Goal: Entertainment & Leisure: Consume media (video, audio)

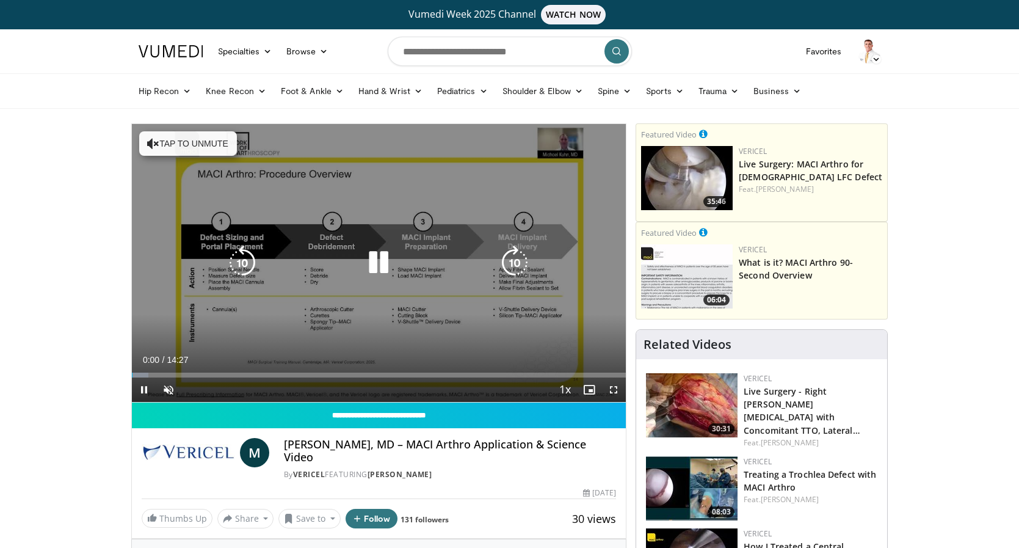
click at [181, 146] on button "Tap to unmute" at bounding box center [188, 143] width 98 height 24
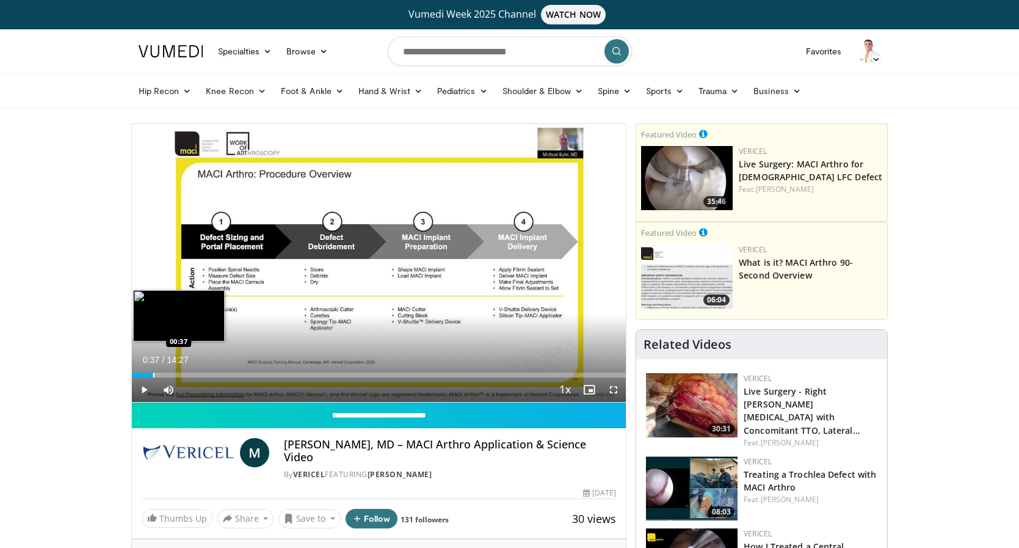
click at [153, 375] on div "Progress Bar" at bounding box center [153, 374] width 1 height 5
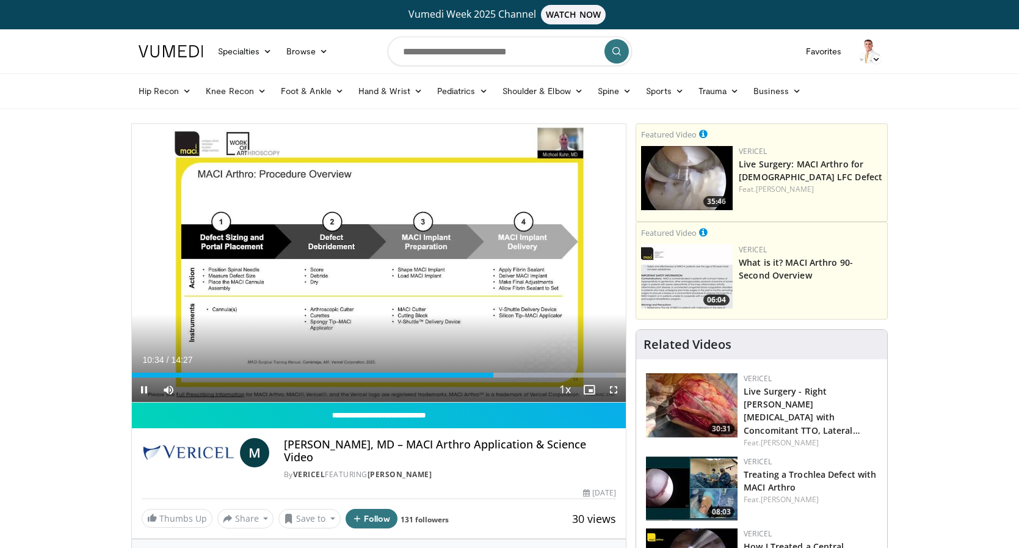
click at [610, 388] on span "Video Player" at bounding box center [613, 389] width 24 height 24
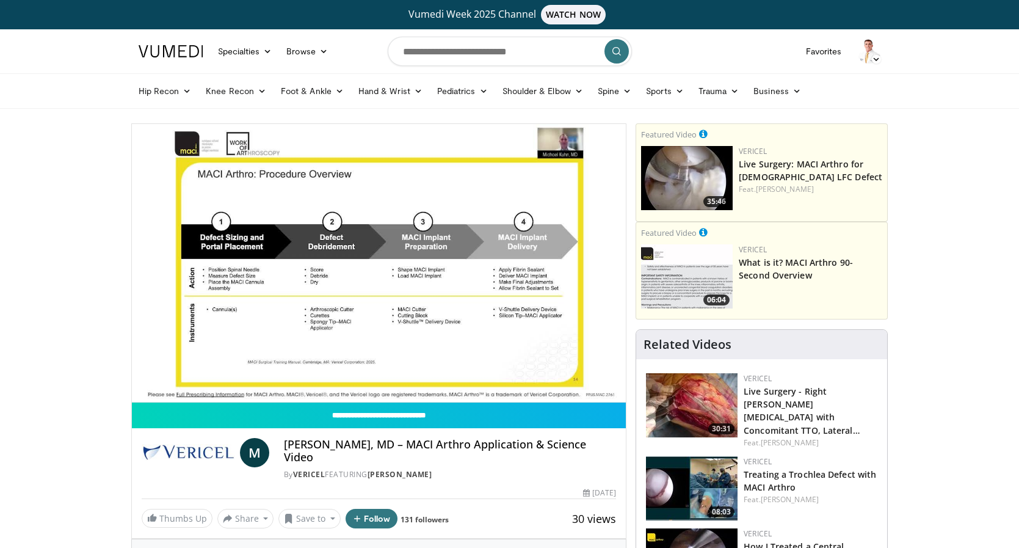
click at [706, 393] on img at bounding box center [692, 405] width 92 height 64
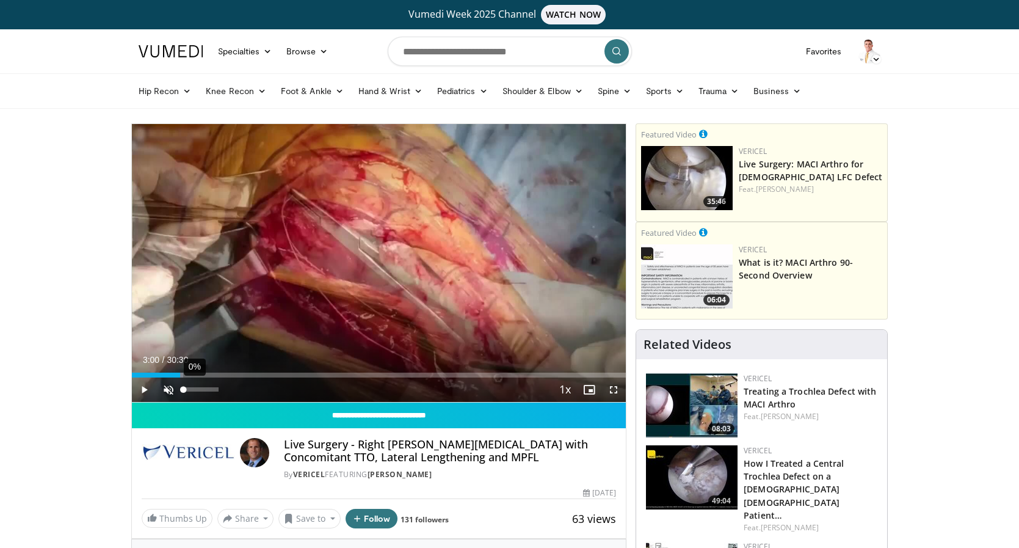
drag, startPoint x: 137, startPoint y: 374, endPoint x: 181, endPoint y: 377, distance: 44.7
click at [181, 377] on div "Current Time 3:00 / Duration 30:30 Play Skip Backward Skip Forward Unmute 0% Lo…" at bounding box center [379, 389] width 495 height 24
drag, startPoint x: 181, startPoint y: 377, endPoint x: 213, endPoint y: 376, distance: 31.8
click at [213, 377] on div "Current Time 3:05 / Duration 30:30 Play Skip Backward Skip Forward Unmute 0% Lo…" at bounding box center [379, 389] width 495 height 24
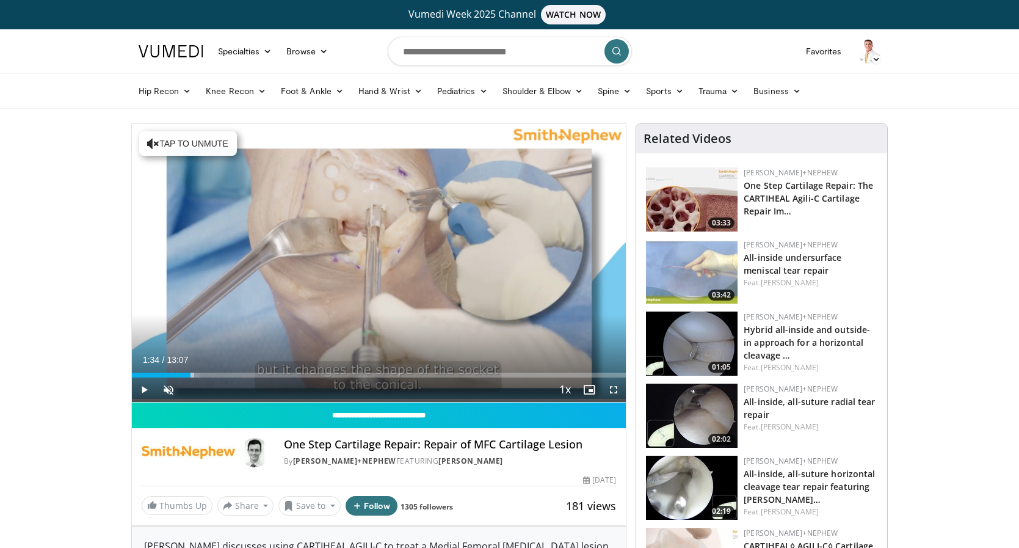
drag, startPoint x: 139, startPoint y: 372, endPoint x: 191, endPoint y: 378, distance: 52.8
click at [191, 378] on div "Current Time 1:34 / Duration 13:07 Play Skip Backward Skip Forward Unmute Loade…" at bounding box center [379, 389] width 495 height 24
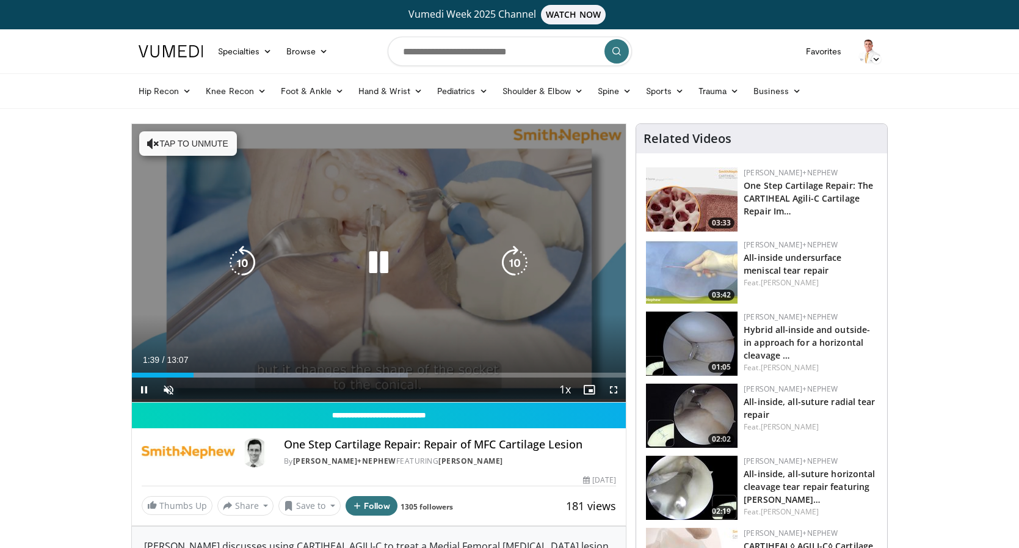
click at [197, 143] on button "Tap to unmute" at bounding box center [188, 143] width 98 height 24
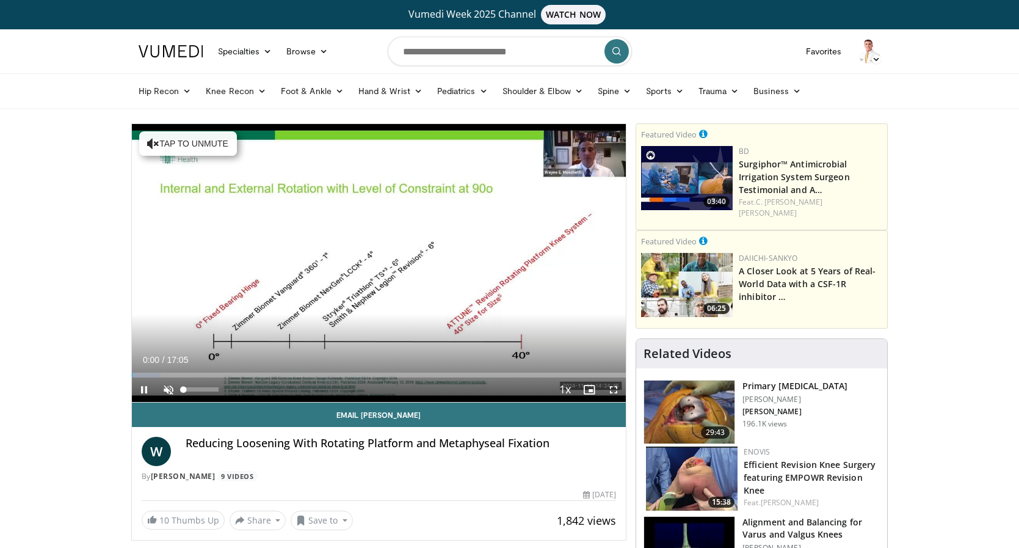
click at [169, 390] on span "Video Player" at bounding box center [168, 389] width 24 height 24
drag, startPoint x: 141, startPoint y: 372, endPoint x: 148, endPoint y: 359, distance: 15.0
click at [148, 377] on div "Current Time 0:34 / Duration 17:05 Play Skip Backward Skip Forward Mute Loaded …" at bounding box center [379, 389] width 495 height 24
